Goal: Information Seeking & Learning: Find specific fact

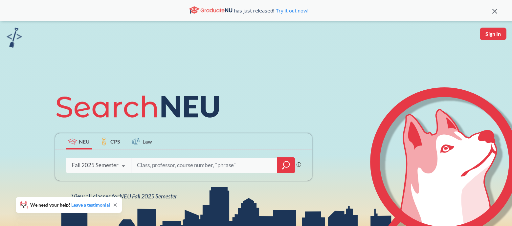
click at [148, 167] on input "search" at bounding box center [204, 165] width 137 height 14
type input "[PERSON_NAME] chemistry"
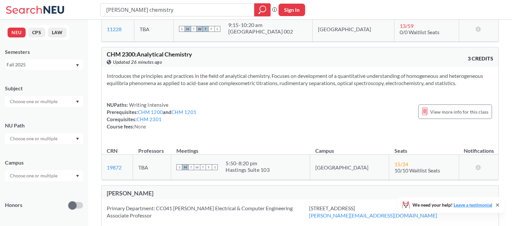
scroll to position [783, 0]
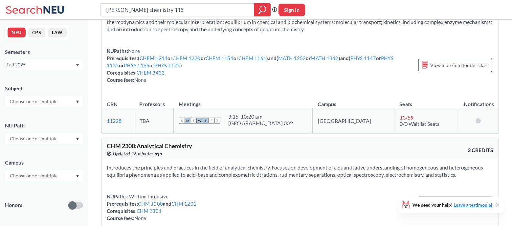
type input "[PERSON_NAME] chemistry 1161"
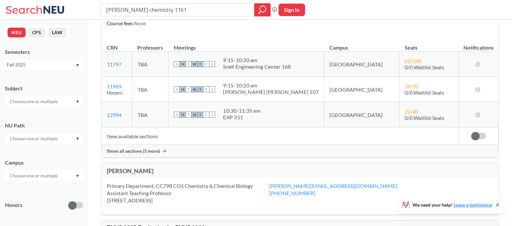
scroll to position [99, 0]
click at [137, 151] on span "Show all sections (5 more)" at bounding box center [133, 152] width 53 height 6
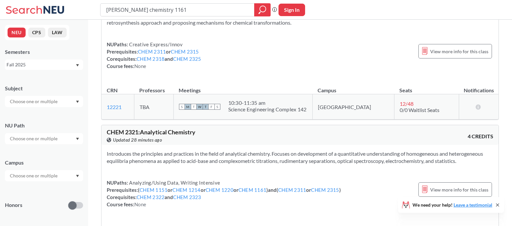
scroll to position [1945, 0]
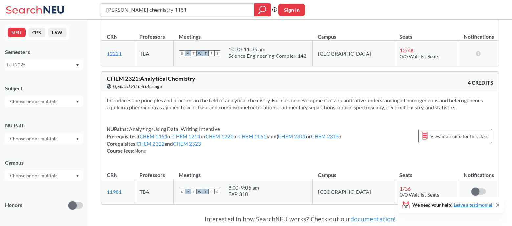
drag, startPoint x: 177, startPoint y: 9, endPoint x: 158, endPoint y: 10, distance: 19.4
click at [158, 10] on input "[PERSON_NAME] chemistry 1161" at bounding box center [177, 9] width 144 height 11
type input "[PERSON_NAME] chemistry 3431"
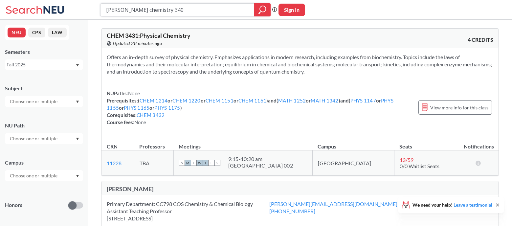
type input "[PERSON_NAME] chemistry 3401"
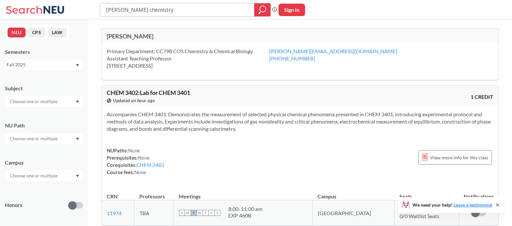
click at [133, 11] on input "[PERSON_NAME] chemistry" at bounding box center [177, 9] width 144 height 11
type input "[PERSON_NAME] sttistical chemistry"
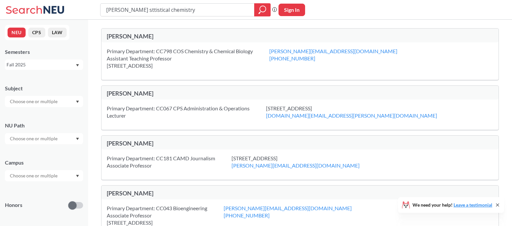
drag, startPoint x: 195, startPoint y: 9, endPoint x: 153, endPoint y: 10, distance: 41.4
click at [153, 10] on input "[PERSON_NAME] sttistical chemistry" at bounding box center [177, 9] width 144 height 11
type input "[PERSON_NAME] sttisticaltherm"
click at [153, 10] on input "[PERSON_NAME] sttisticaltherm" at bounding box center [177, 9] width 144 height 11
type input "[PERSON_NAME] sttistical therm"
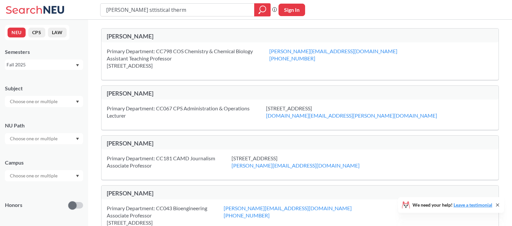
click at [140, 10] on input "[PERSON_NAME] sttistical therm" at bounding box center [177, 9] width 144 height 11
type input "[PERSON_NAME] staistical therm"
drag, startPoint x: 133, startPoint y: 10, endPoint x: 79, endPoint y: 13, distance: 54.3
click at [79, 13] on div "[PERSON_NAME] staistical therm Phrase search guarantees the exact search appear…" at bounding box center [256, 10] width 512 height 20
type input "staistical therm"
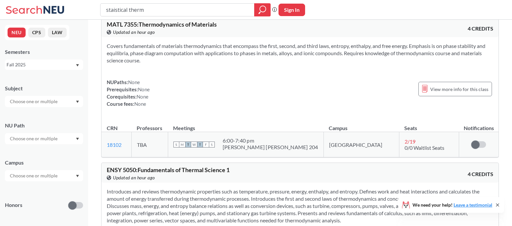
scroll to position [657, 0]
